Goal: Navigation & Orientation: Find specific page/section

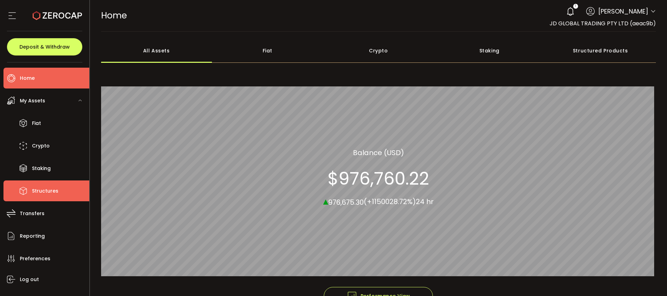
click at [47, 190] on span "Structures" at bounding box center [45, 191] width 26 height 10
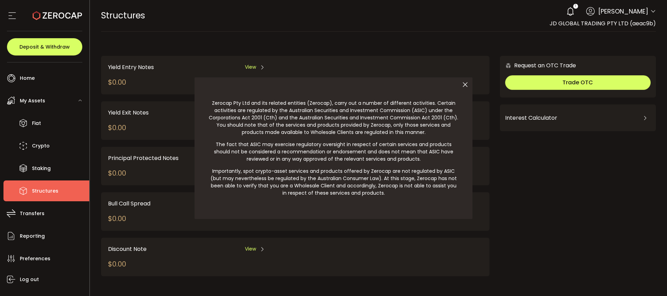
click at [38, 216] on div at bounding box center [333, 148] width 667 height 296
click at [34, 213] on div at bounding box center [333, 148] width 667 height 296
click at [25, 214] on div at bounding box center [333, 148] width 667 height 296
click at [464, 83] on icon at bounding box center [465, 84] width 15 height 15
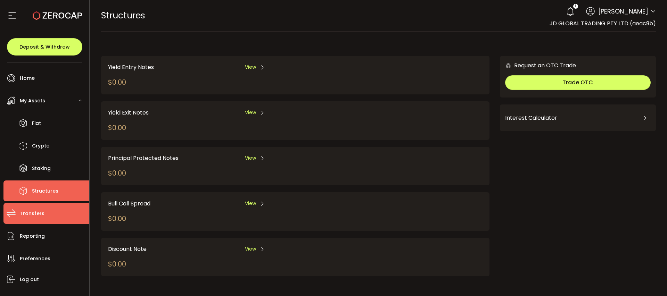
click at [22, 213] on span "Transfers" at bounding box center [32, 214] width 25 height 10
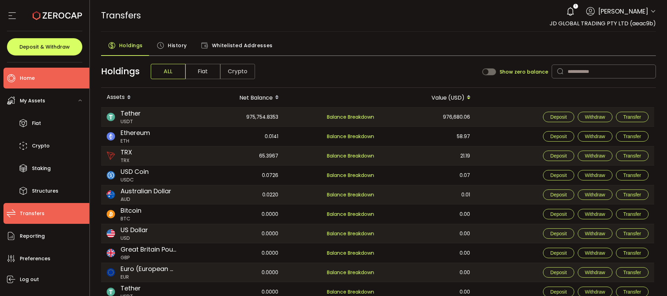
click at [42, 80] on li "Home" at bounding box center [46, 78] width 86 height 21
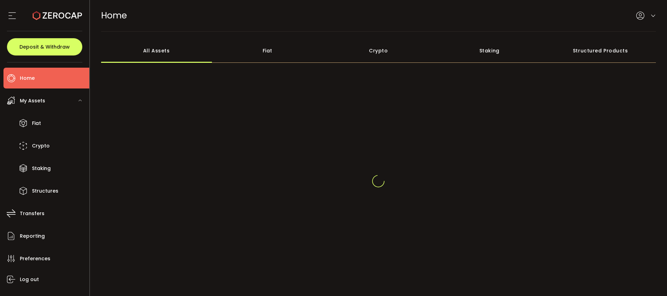
click at [34, 78] on li "Home" at bounding box center [46, 78] width 86 height 21
